Goal: Task Accomplishment & Management: Use online tool/utility

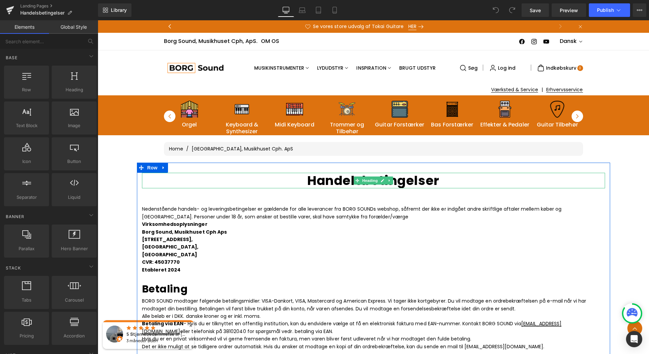
click at [200, 179] on h1 "Handelsbetingelser" at bounding box center [373, 181] width 463 height 16
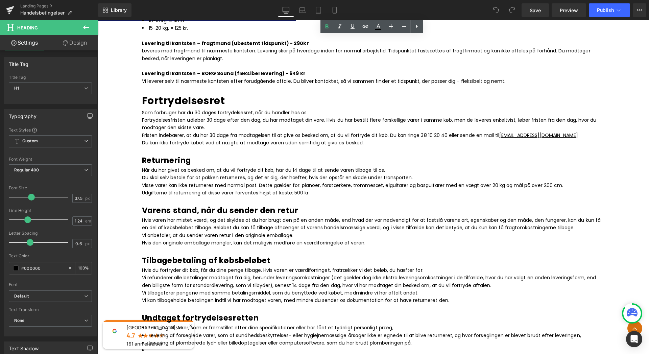
scroll to position [585, 0]
click at [198, 113] on p "Som forbruger har du 30 dages fortrydelsesret, når du handler hos os." at bounding box center [373, 111] width 463 height 7
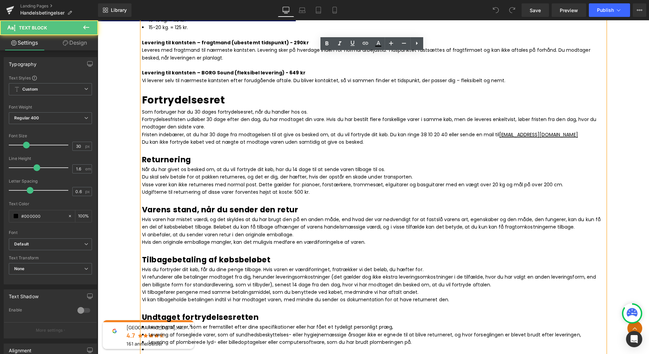
click at [199, 112] on p "Som forbruger har du 30 dages fortrydelsesret, når du handler hos os." at bounding box center [373, 111] width 463 height 7
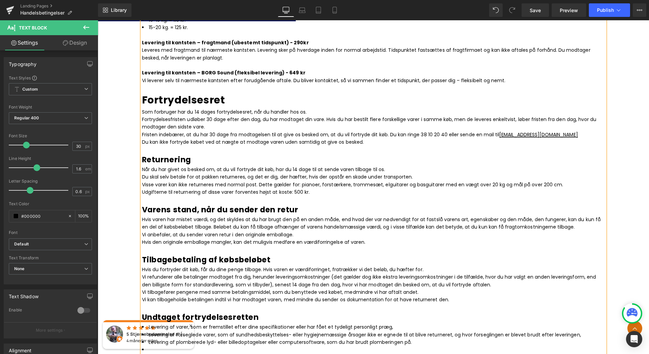
click at [210, 119] on p "Fortrydelsesfristen udløber 30 dage efter den dag, du har modtaget din vare. Hv…" at bounding box center [373, 123] width 463 height 15
click at [213, 135] on p "Fristen indebærer, at du har 30 dage fra modtagelsen til at give os besked om, …" at bounding box center [373, 134] width 463 height 7
click at [293, 149] on p at bounding box center [373, 149] width 463 height 7
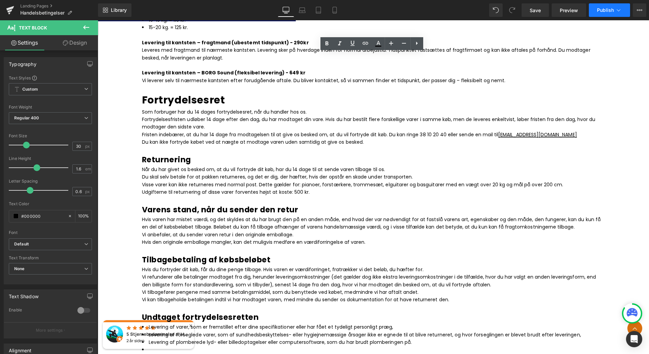
click at [609, 11] on span "Publish" at bounding box center [605, 9] width 17 height 5
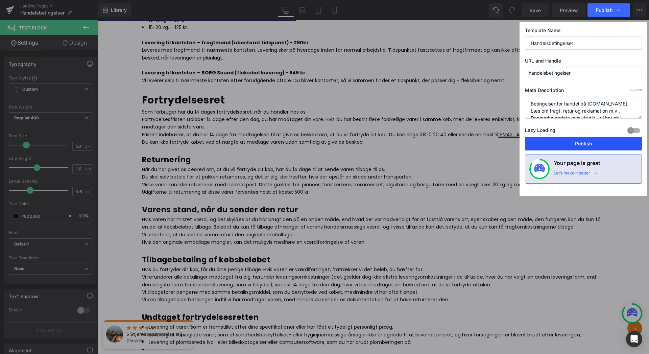
click at [586, 147] on button "Publish" at bounding box center [583, 144] width 117 height 14
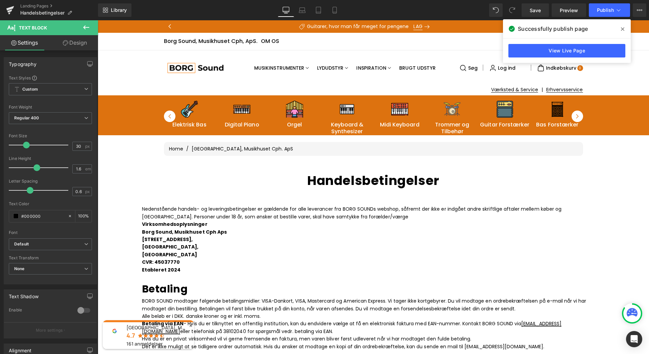
drag, startPoint x: 621, startPoint y: 29, endPoint x: 518, endPoint y: 7, distance: 104.6
click at [621, 29] on icon at bounding box center [622, 28] width 3 height 5
